Goal: Task Accomplishment & Management: Complete application form

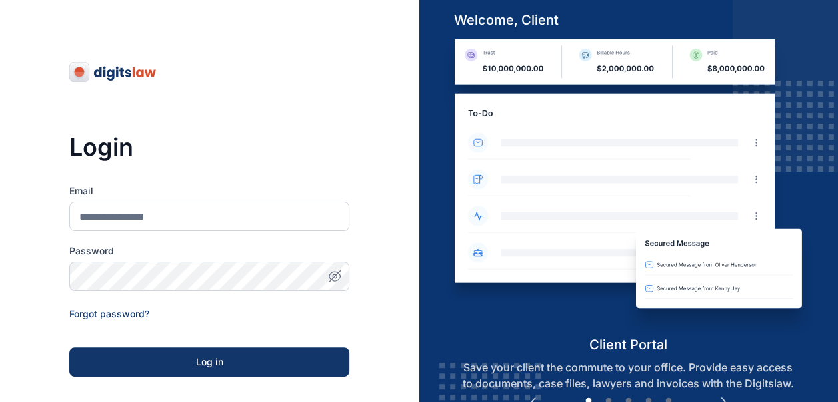
scroll to position [207, 0]
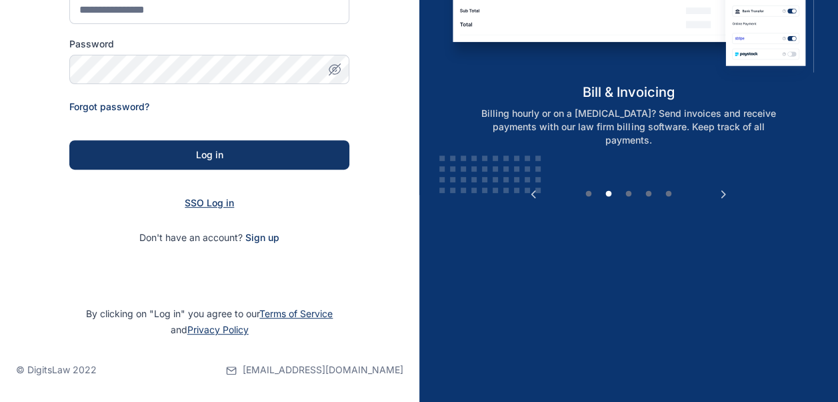
click at [205, 200] on span "SSO Log in" at bounding box center [209, 202] width 49 height 11
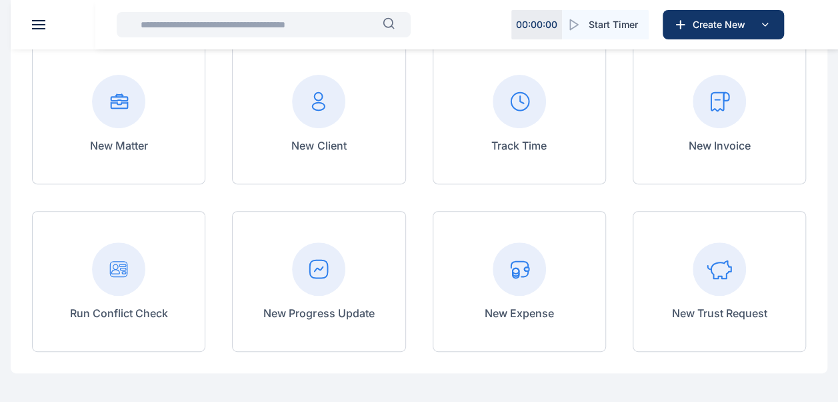
scroll to position [138, 0]
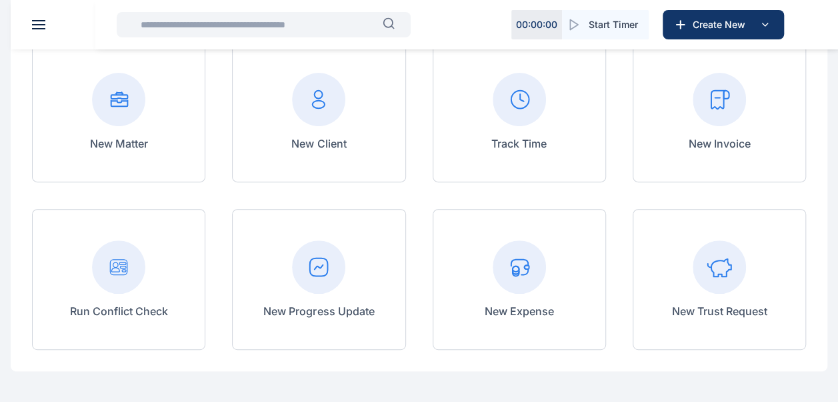
drag, startPoint x: 277, startPoint y: 269, endPoint x: 285, endPoint y: 243, distance: 27.0
click at [285, 243] on div at bounding box center [318, 266] width 111 height 53
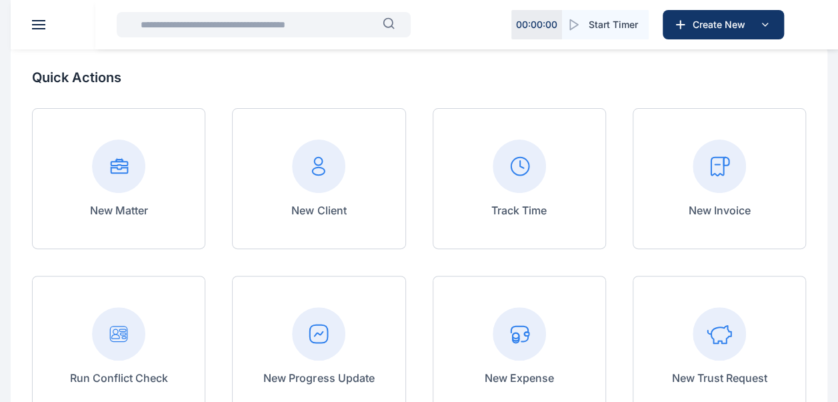
scroll to position [0, 0]
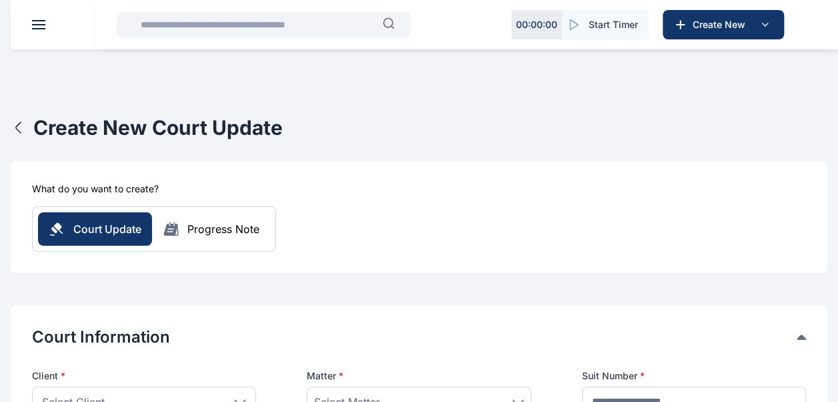
click at [19, 127] on icon "button" at bounding box center [19, 127] width 16 height 16
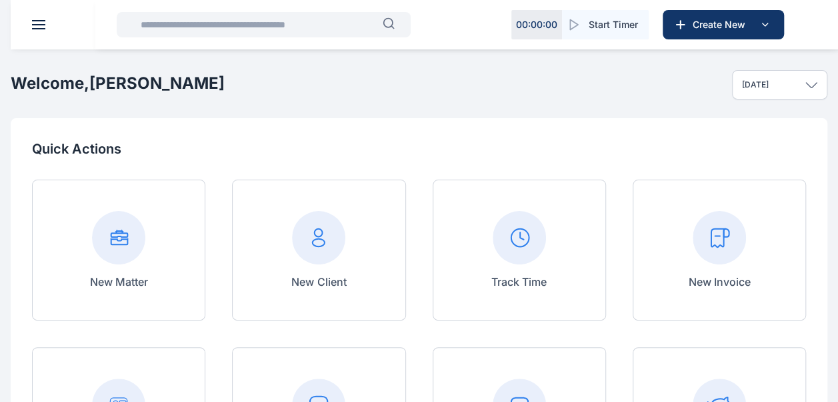
click at [32, 29] on header at bounding box center [430, 24] width 838 height 49
click at [33, 28] on span at bounding box center [38, 28] width 13 height 1
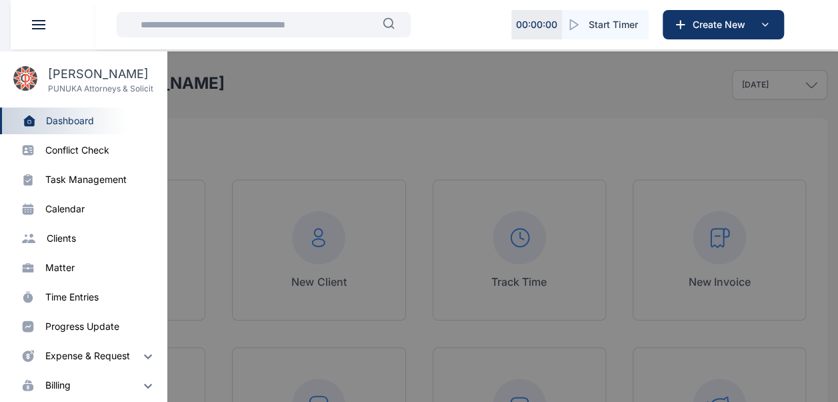
click at [67, 267] on div "matter" at bounding box center [59, 267] width 29 height 13
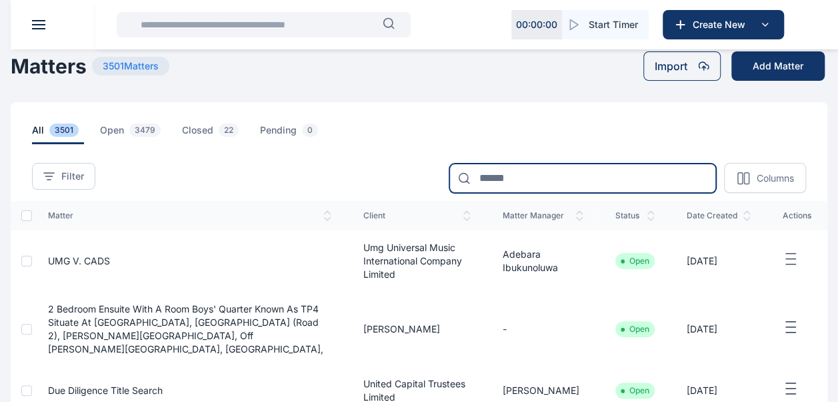
click at [522, 183] on input at bounding box center [583, 177] width 267 height 29
type input "**********"
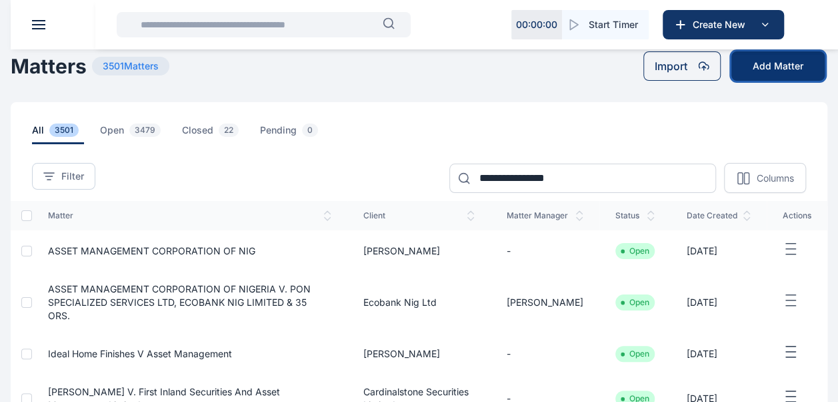
click at [767, 67] on button "Add Matter" at bounding box center [778, 65] width 93 height 29
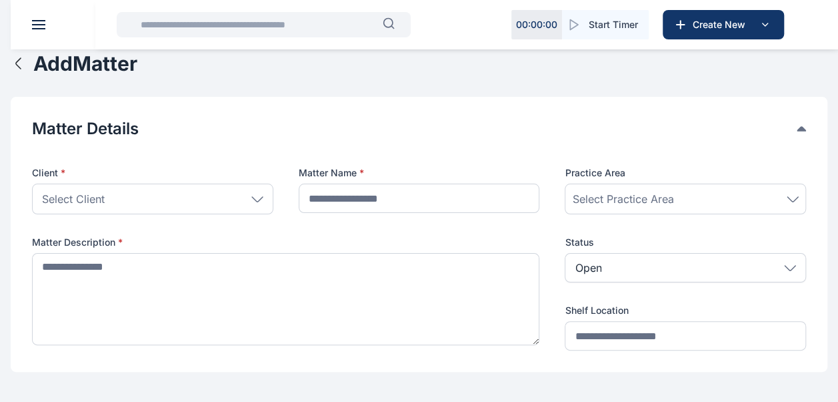
click at [139, 204] on div "Select Client" at bounding box center [152, 198] width 241 height 31
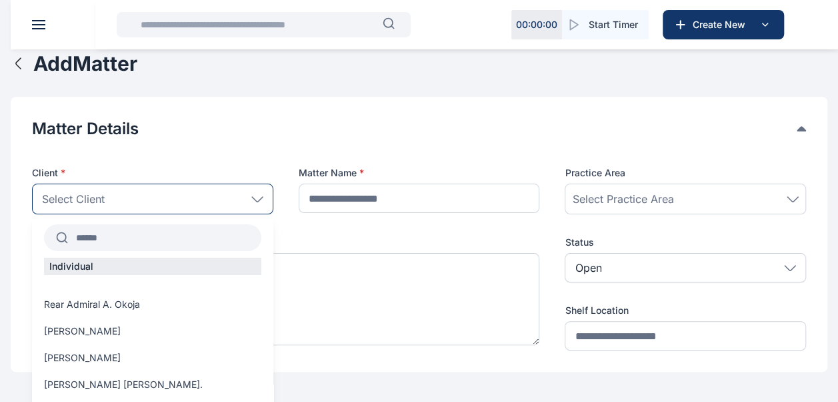
click at [149, 195] on div "Select Client" at bounding box center [152, 198] width 241 height 31
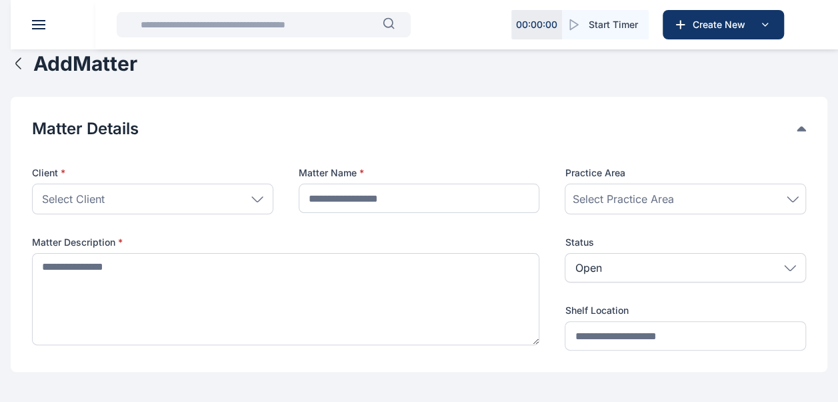
click at [143, 197] on div "Select Client" at bounding box center [152, 198] width 241 height 31
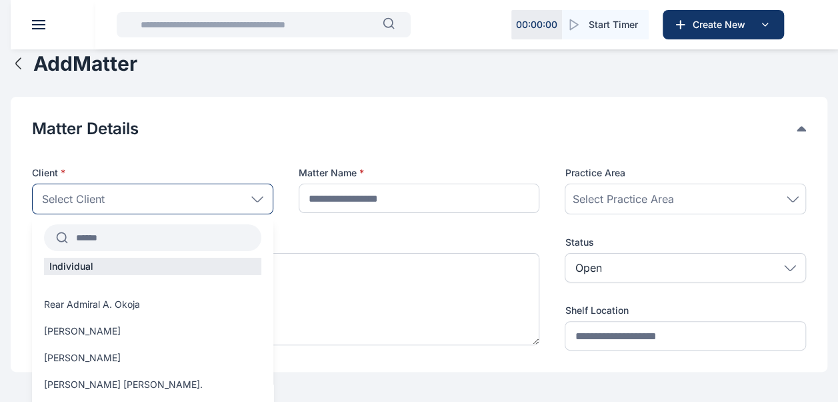
click at [156, 239] on input "text" at bounding box center [164, 237] width 193 height 24
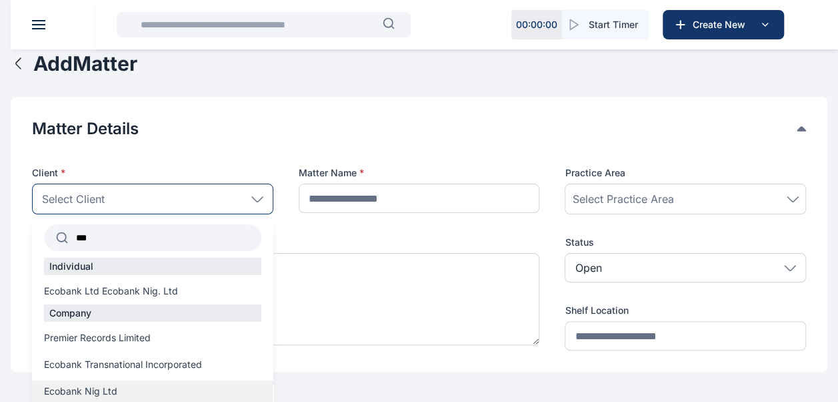
type input "***"
click at [107, 389] on span "Ecobank Nig Ltd" at bounding box center [80, 390] width 73 height 13
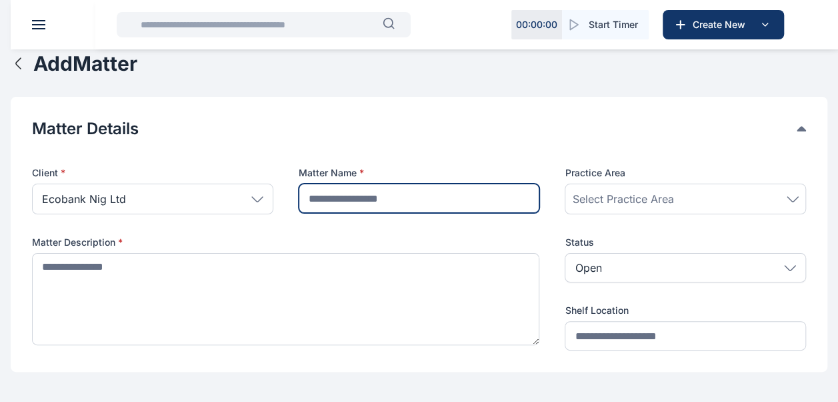
click at [355, 199] on input "text" at bounding box center [419, 197] width 241 height 29
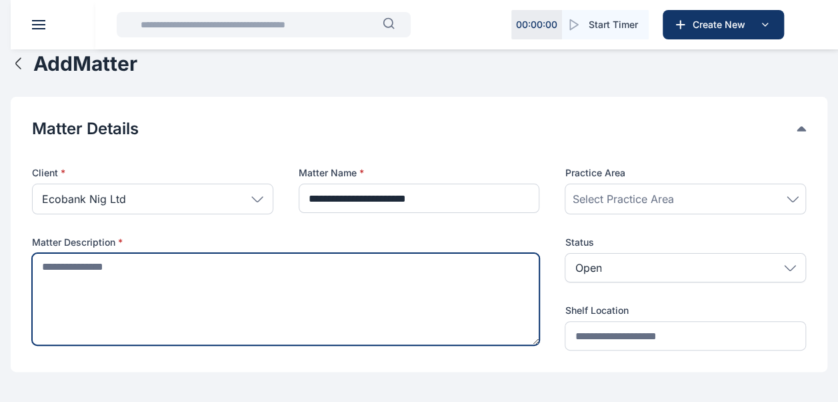
click at [125, 269] on textarea at bounding box center [286, 299] width 508 height 92
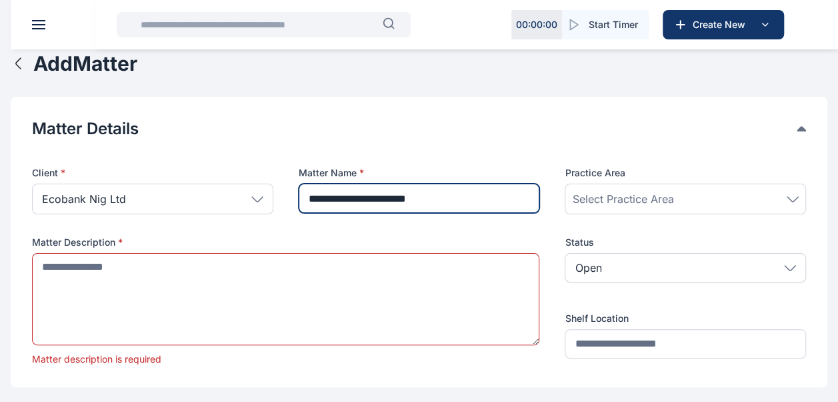
click at [480, 205] on input "**********" at bounding box center [419, 197] width 241 height 29
type input "**********"
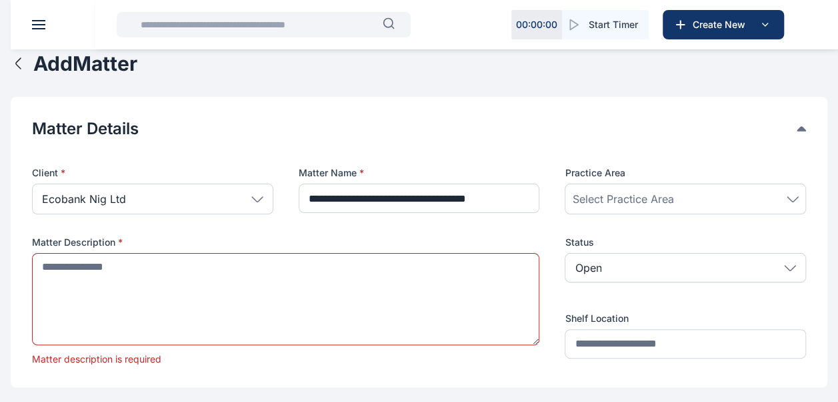
click at [798, 196] on icon at bounding box center [793, 198] width 11 height 5
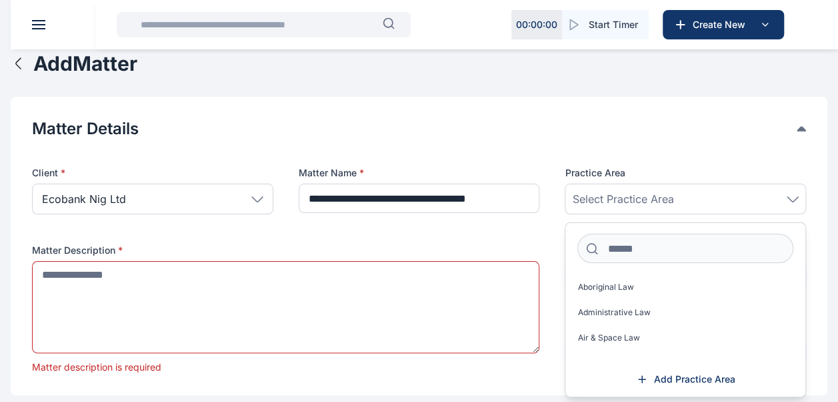
scroll to position [0, 0]
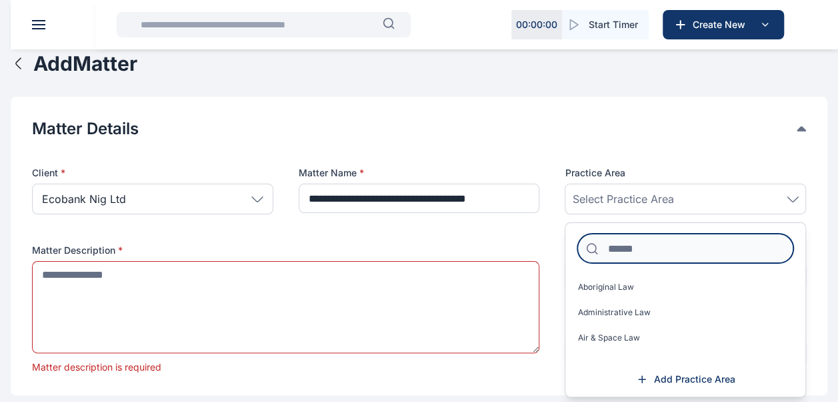
click at [658, 245] on input at bounding box center [686, 247] width 216 height 29
type input "**"
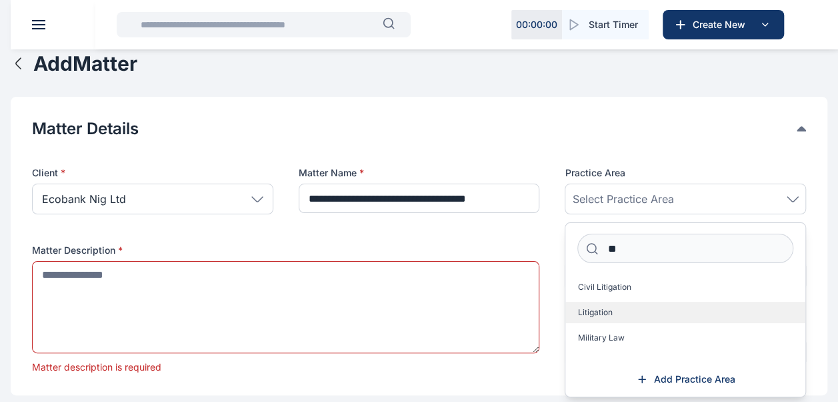
click at [588, 315] on span "Litigation" at bounding box center [595, 312] width 35 height 11
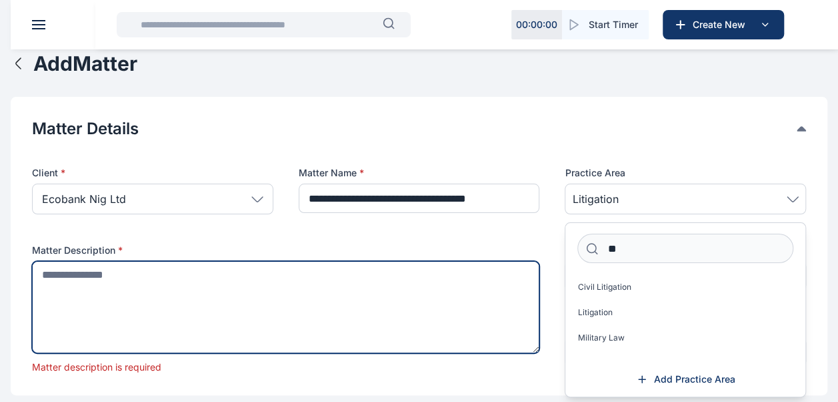
click at [139, 312] on textarea at bounding box center [286, 307] width 508 height 92
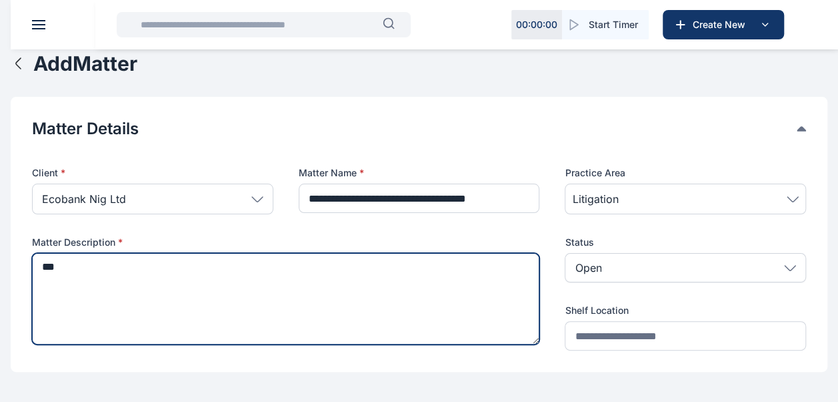
type textarea "****"
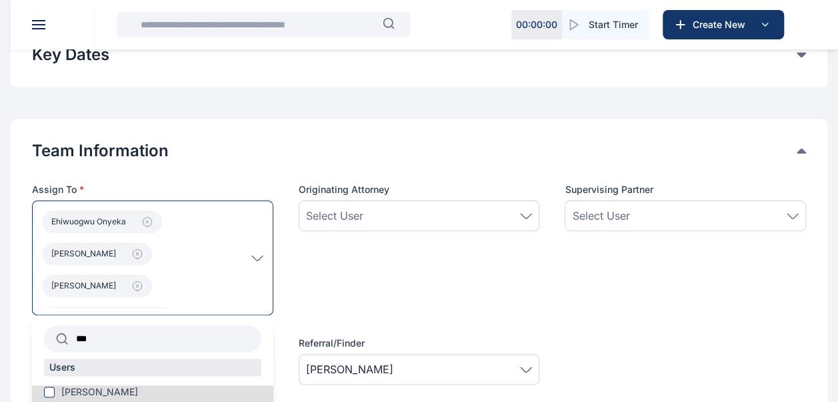
scroll to position [21, 0]
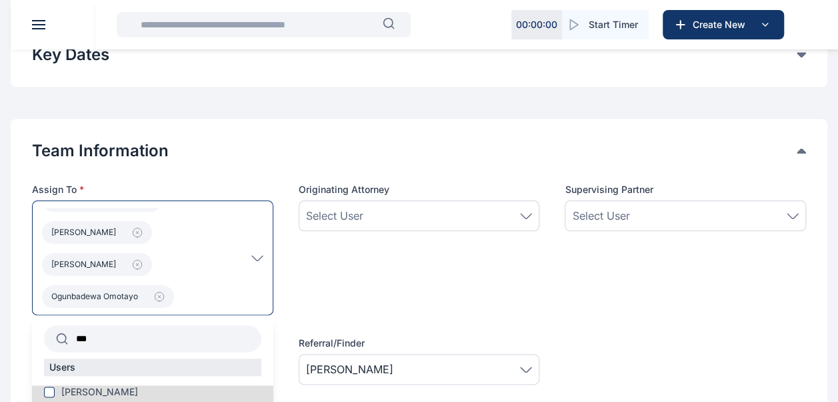
click at [135, 336] on input "***" at bounding box center [164, 338] width 193 height 24
type input "*"
click at [49, 389] on span at bounding box center [49, 391] width 11 height 11
click at [127, 337] on input "*****" at bounding box center [164, 338] width 193 height 24
type input "*"
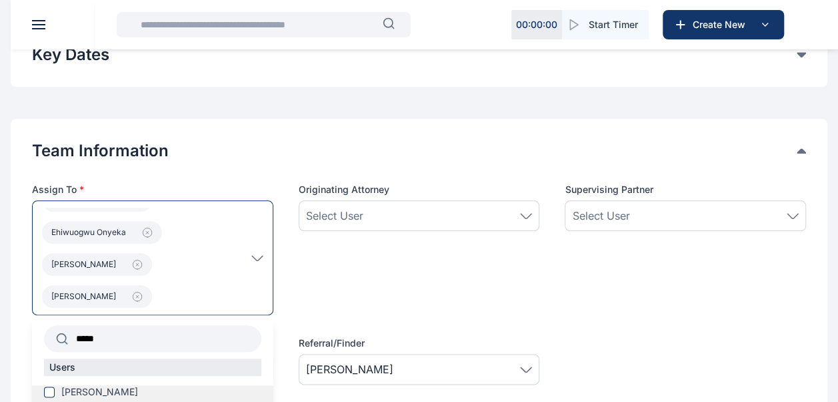
type input "*****"
click at [85, 391] on span "[PERSON_NAME]" at bounding box center [99, 391] width 77 height 13
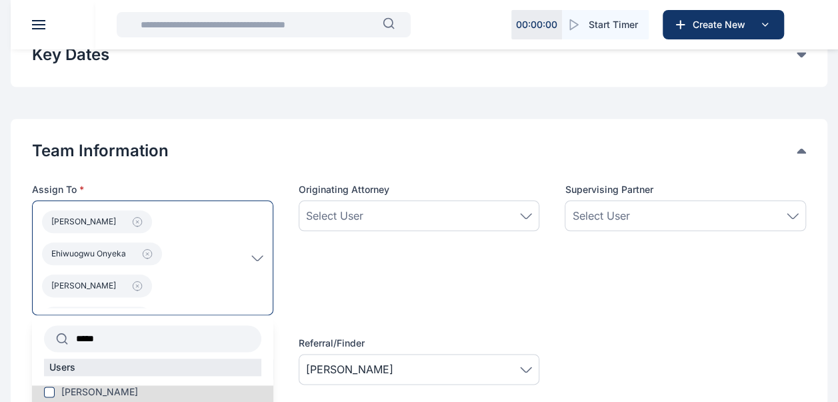
scroll to position [117, 0]
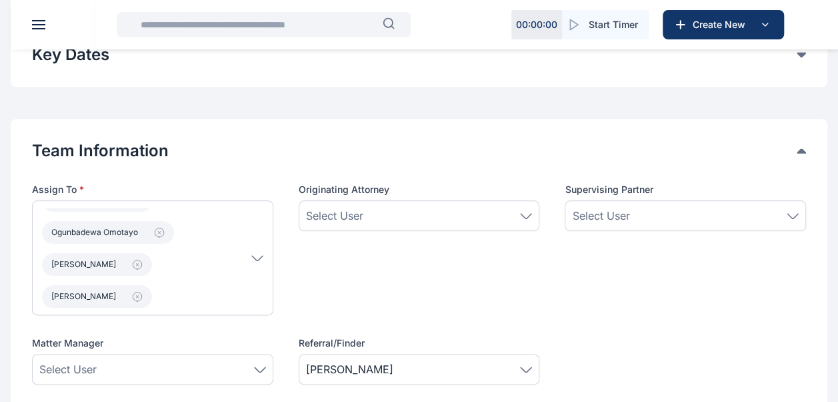
click at [401, 271] on div "Originating Attorney Select User" at bounding box center [419, 249] width 241 height 132
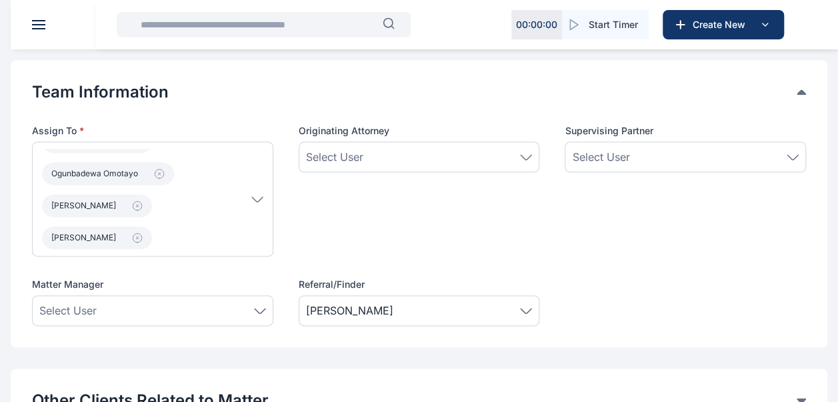
scroll to position [701, 0]
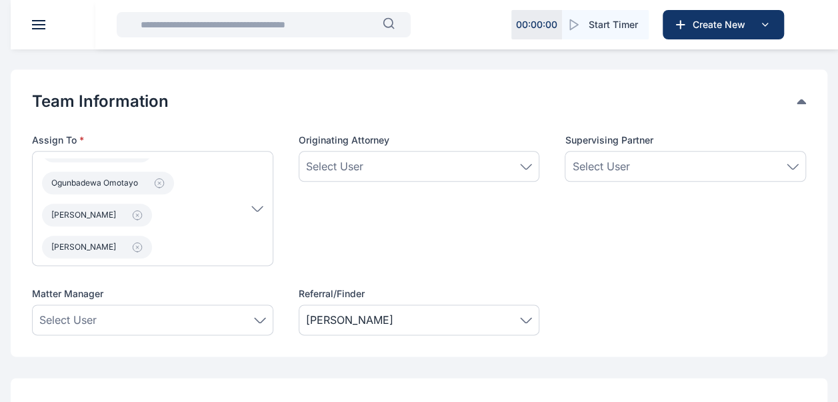
click at [528, 163] on icon at bounding box center [526, 166] width 12 height 6
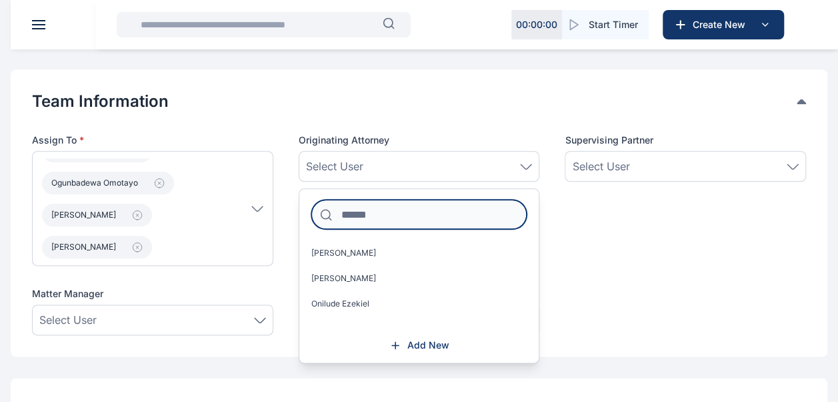
click at [390, 214] on input at bounding box center [419, 213] width 216 height 29
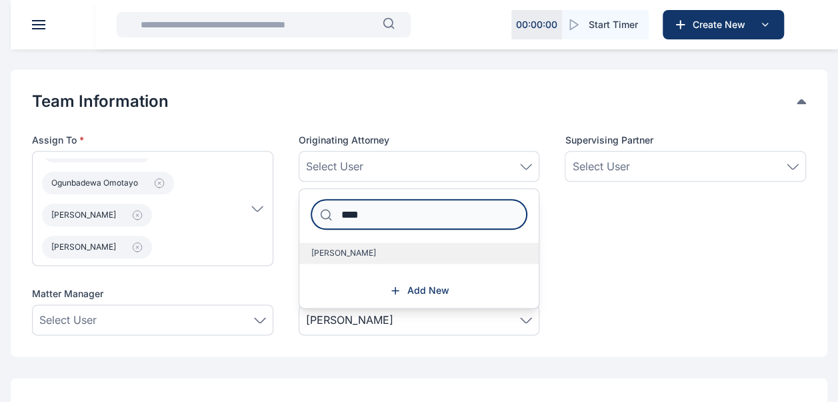
type input "****"
click at [372, 248] on label "[PERSON_NAME]" at bounding box center [419, 252] width 240 height 21
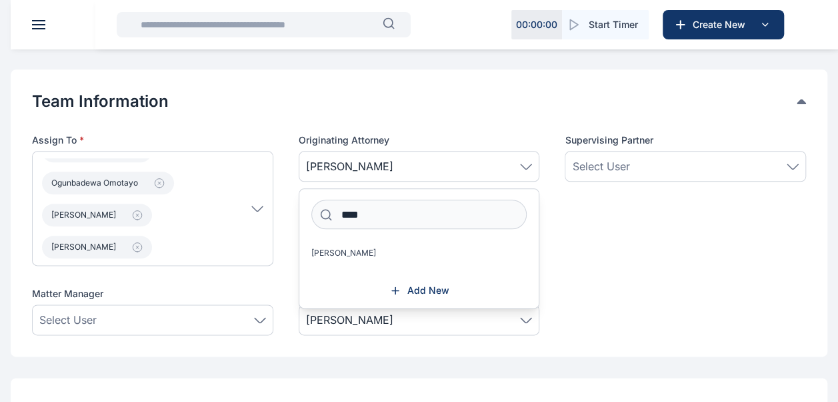
click at [795, 164] on icon at bounding box center [793, 166] width 12 height 6
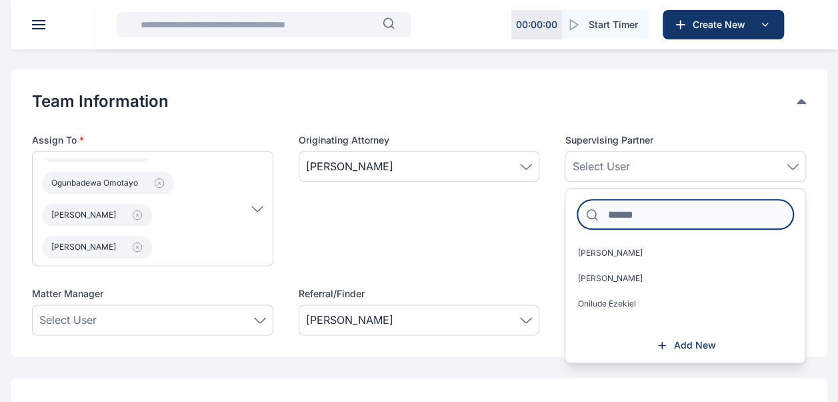
click at [731, 220] on input at bounding box center [686, 213] width 216 height 29
type input "***"
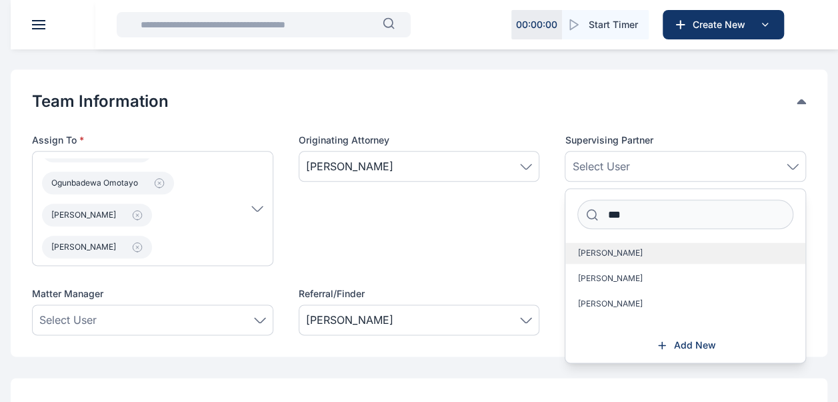
click at [702, 256] on label "[PERSON_NAME]" at bounding box center [686, 252] width 240 height 21
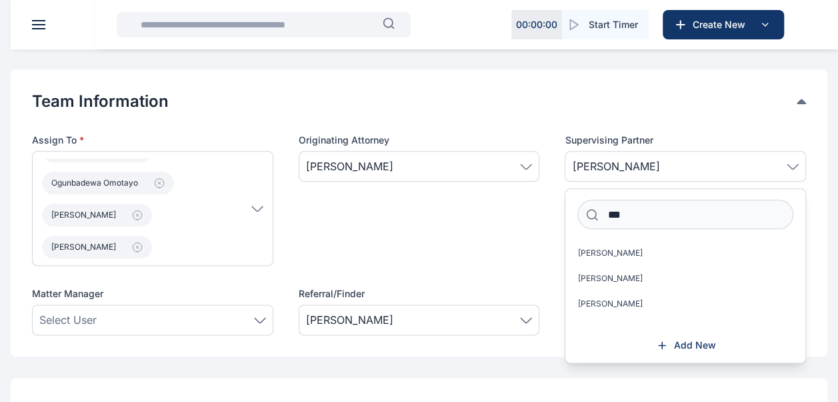
click at [504, 247] on div "Originating Attorney Idigbe Anthony" at bounding box center [419, 199] width 241 height 132
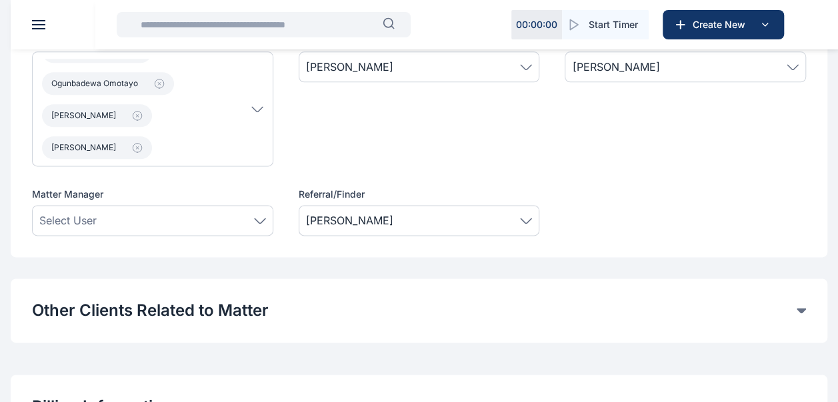
scroll to position [802, 0]
click at [259, 221] on div "Select User" at bounding box center [152, 219] width 227 height 16
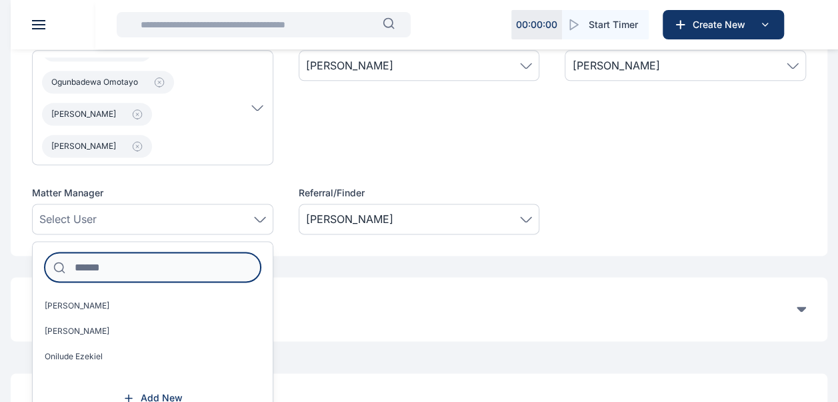
click at [170, 269] on input at bounding box center [153, 266] width 216 height 29
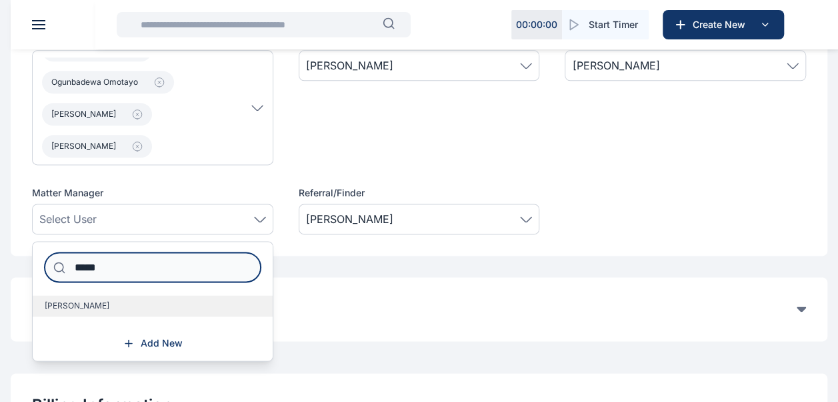
type input "*****"
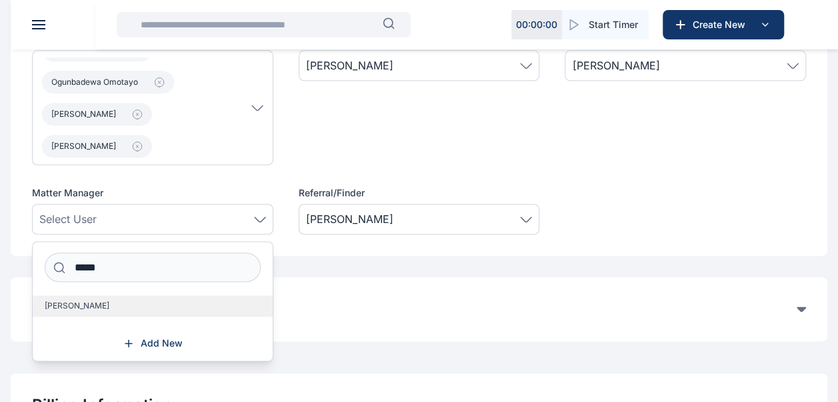
click at [144, 296] on label "[PERSON_NAME]" at bounding box center [153, 305] width 240 height 21
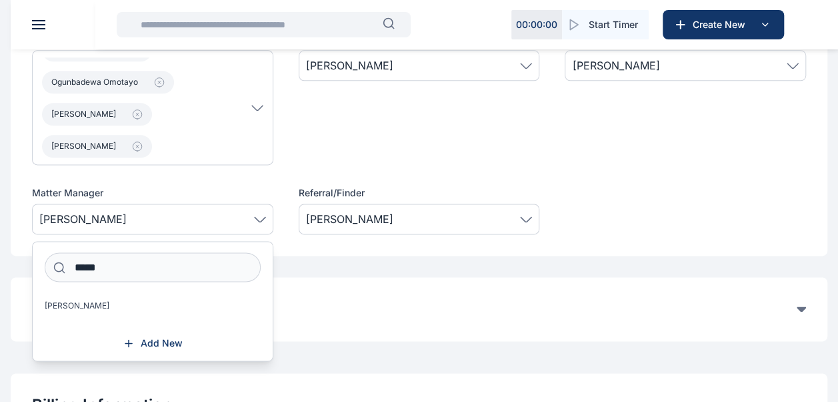
scroll to position [942, 0]
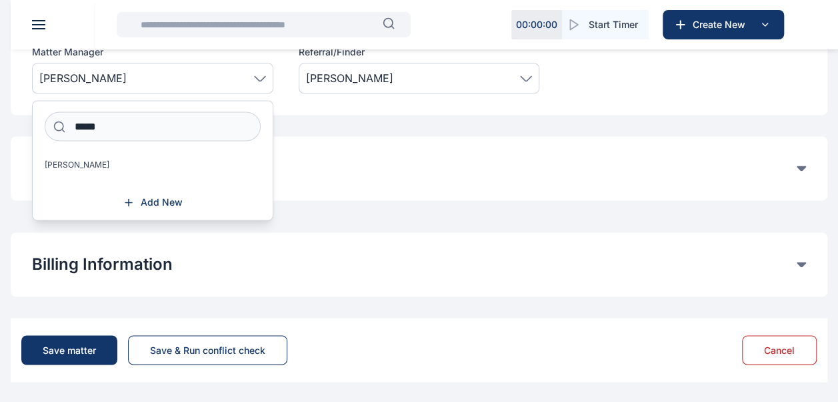
click at [349, 281] on div "Billing Information Matter Rate User Hourly Rate Flat Rate User Hourly Rate Mat…" at bounding box center [419, 264] width 817 height 64
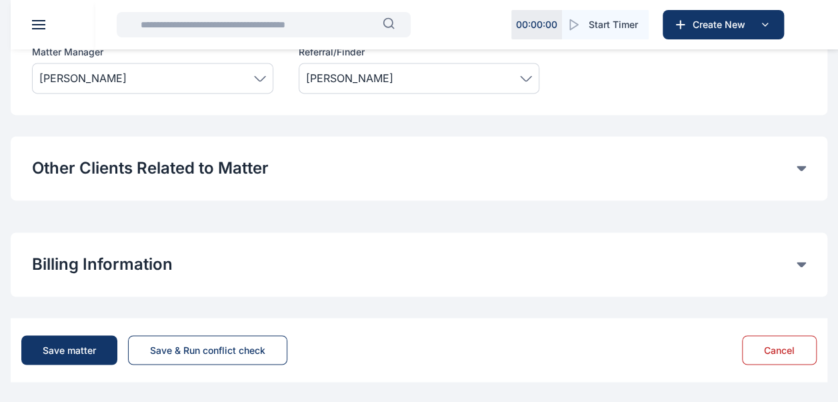
click at [799, 166] on icon at bounding box center [801, 168] width 9 height 5
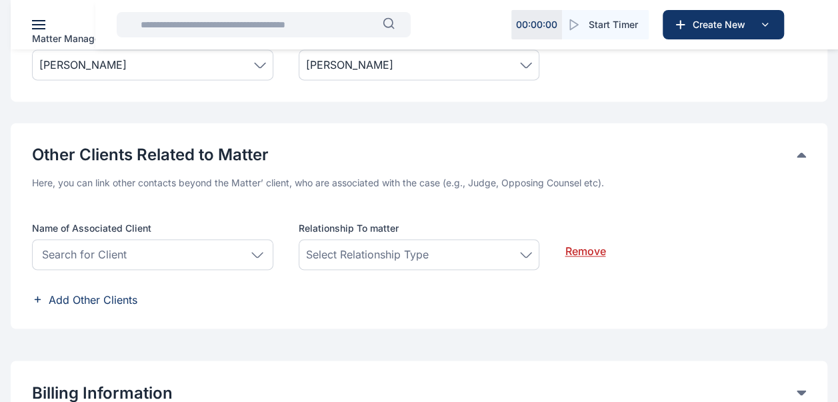
scroll to position [1083, 0]
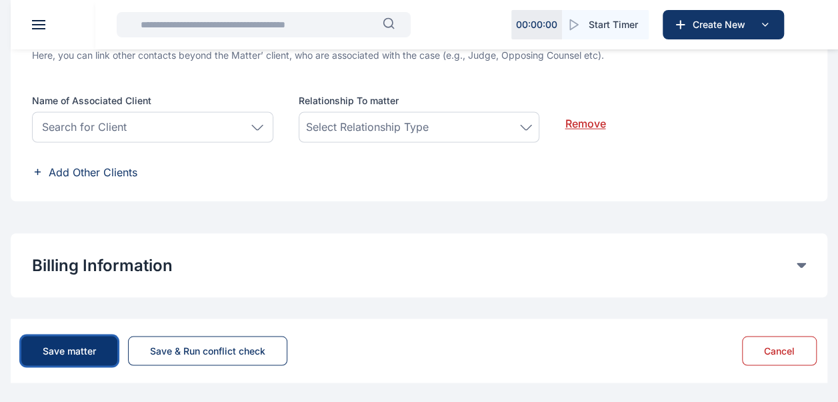
click at [85, 352] on div "Save matter" at bounding box center [69, 349] width 53 height 13
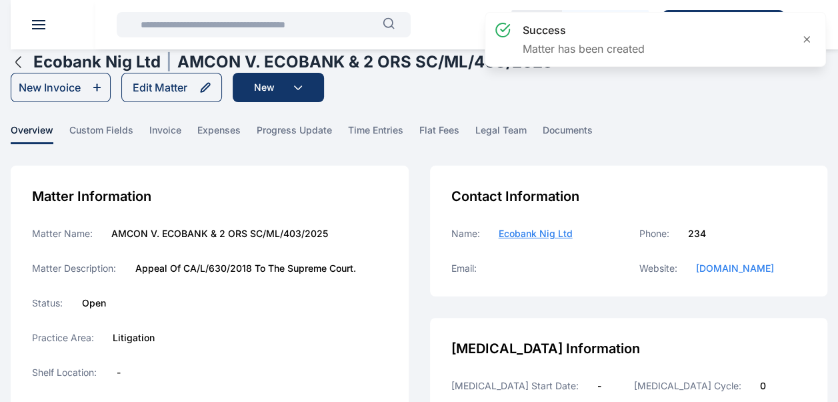
click at [392, 251] on div "Matter Information Matter Name: AMCON V. ECOBANK & 2 ORS SC/ML/403/2025 Matter …" at bounding box center [210, 365] width 398 height 400
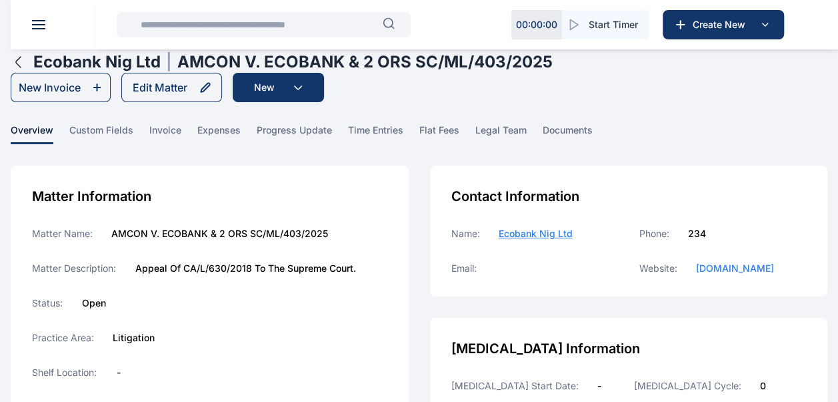
click at [439, 153] on main "Ogooluwa Osilesi PUNUKA Attorneys & Solicitors Dashboard dashboard Conflict-Che…" at bounding box center [419, 397] width 838 height 794
